Goal: Navigation & Orientation: Find specific page/section

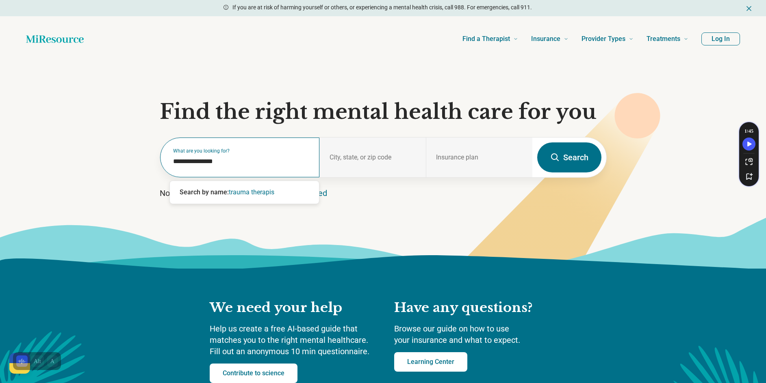
click at [219, 160] on input "**********" at bounding box center [241, 162] width 137 height 10
type input "**********"
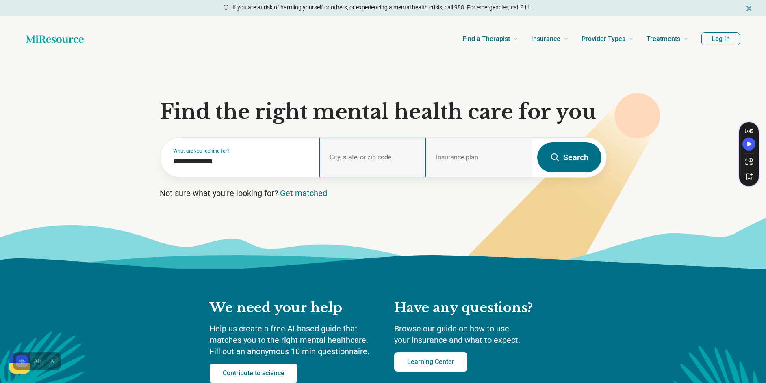
click at [333, 155] on div "City, state, or zip code" at bounding box center [372, 158] width 106 height 40
click at [360, 159] on div "City, state, or zip code" at bounding box center [372, 158] width 106 height 40
click at [398, 152] on div "City, state, or zip code" at bounding box center [372, 158] width 106 height 40
click at [400, 159] on div "City, state, or zip code" at bounding box center [372, 158] width 106 height 40
click at [381, 158] on div "City, state, or zip code" at bounding box center [372, 158] width 106 height 40
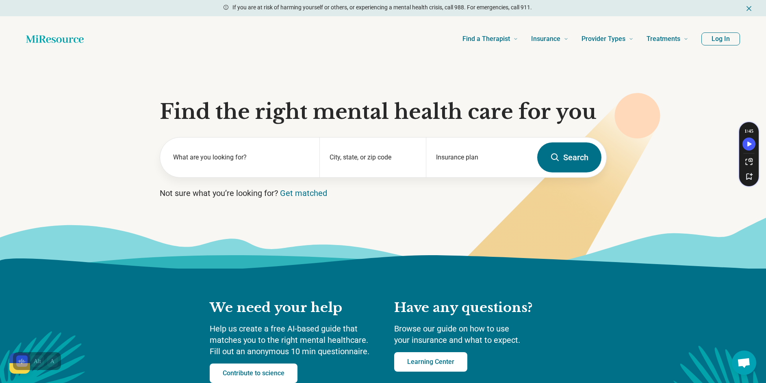
click at [685, 205] on section "Find the right mental health care for you What are you looking for? City, state…" at bounding box center [383, 165] width 766 height 207
click at [557, 64] on section "Find the right mental health care for you What are you looking for? City, state…" at bounding box center [383, 165] width 766 height 207
click at [658, 243] on icon at bounding box center [381, 267] width 773 height 101
click at [683, 172] on section "Find the right mental health care for you What are you looking for? City, state…" at bounding box center [383, 165] width 766 height 207
click at [717, 41] on button "Log In" at bounding box center [720, 38] width 39 height 13
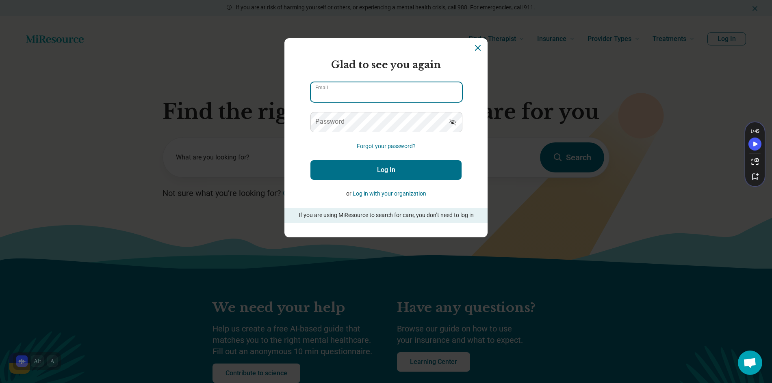
type input "**********"
click at [398, 170] on button "Log In" at bounding box center [385, 169] width 151 height 19
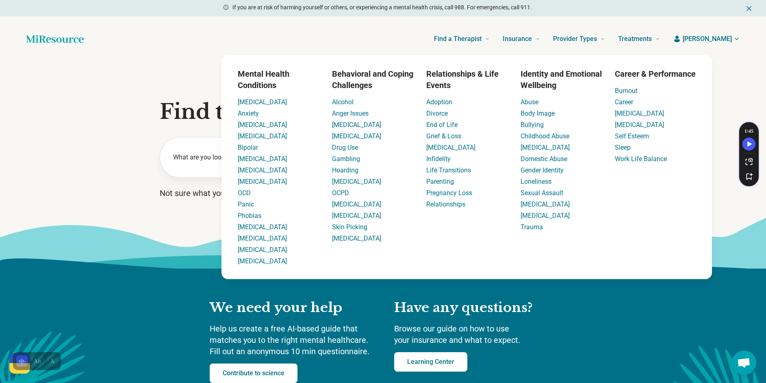
click at [660, 272] on div "Mental Health Conditions [MEDICAL_DATA] Anxiety [MEDICAL_DATA] [MEDICAL_DATA] B…" at bounding box center [466, 167] width 490 height 224
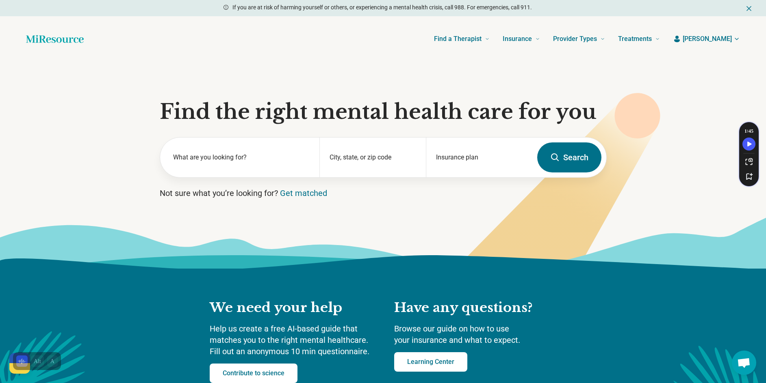
click at [722, 43] on span "[PERSON_NAME]" at bounding box center [706, 39] width 49 height 10
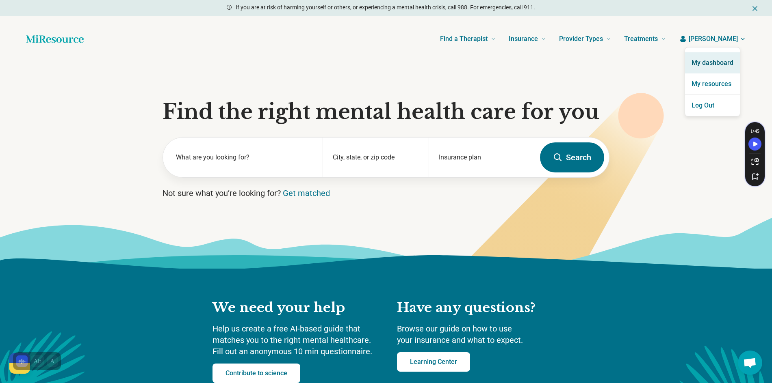
click at [712, 57] on link "My dashboard" at bounding box center [712, 62] width 55 height 21
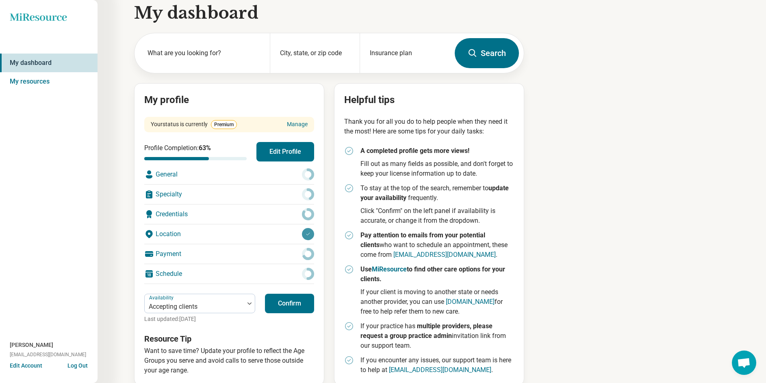
scroll to position [25, 0]
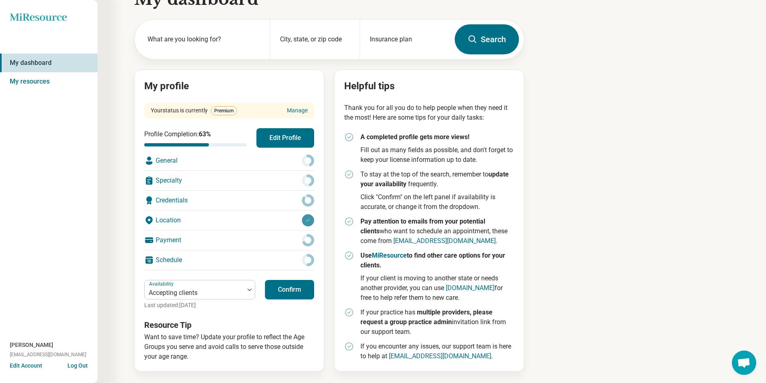
click at [290, 290] on button "Confirm" at bounding box center [289, 289] width 49 height 19
click at [39, 81] on link "My resources" at bounding box center [48, 81] width 97 height 19
